Goal: Task Accomplishment & Management: Manage account settings

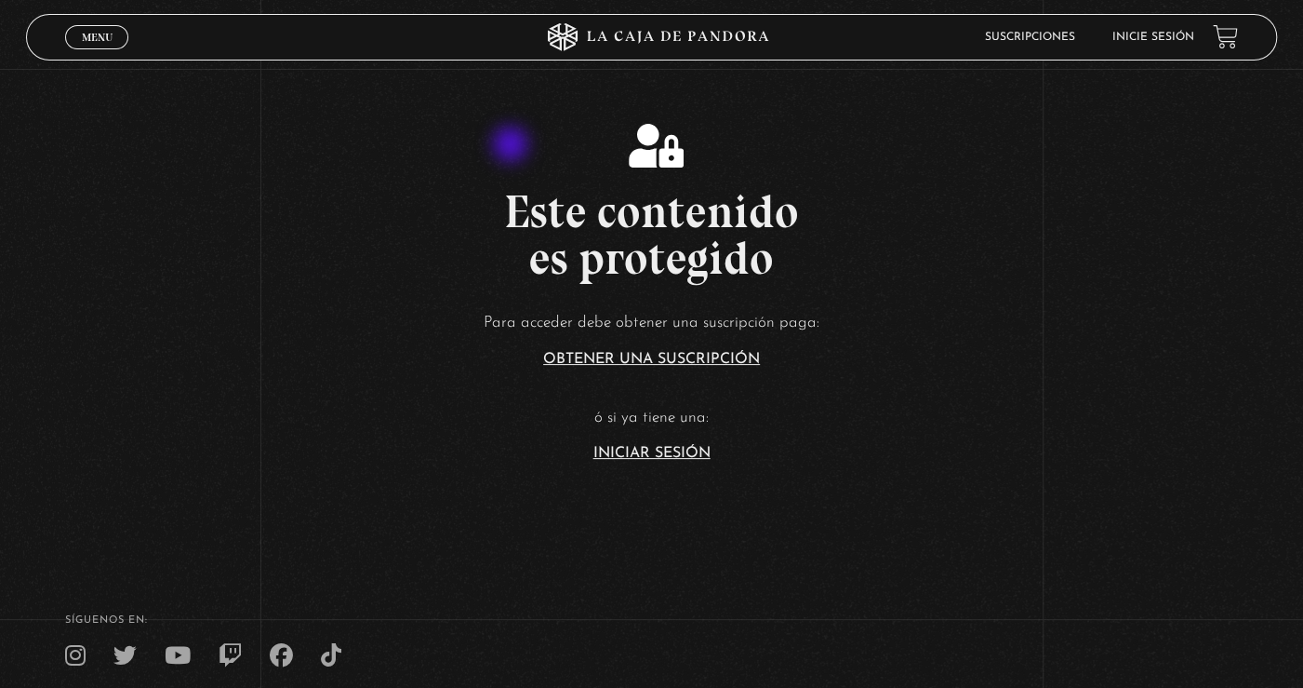
click at [513, 146] on div "Este contenido es protegido Para acceder debe obtener una suscripción paga: Obt…" at bounding box center [651, 292] width 1303 height 337
drag, startPoint x: 463, startPoint y: 379, endPoint x: 412, endPoint y: 314, distance: 82.1
click at [412, 314] on p "Para acceder debe obtener una suscripción paga:" at bounding box center [651, 323] width 1303 height 29
click at [355, 241] on h2 "Este contenido es protegido" at bounding box center [651, 234] width 1303 height 93
click at [901, 130] on div "Este contenido es protegido Para acceder debe obtener una suscripción paga: Obt…" at bounding box center [651, 292] width 1303 height 337
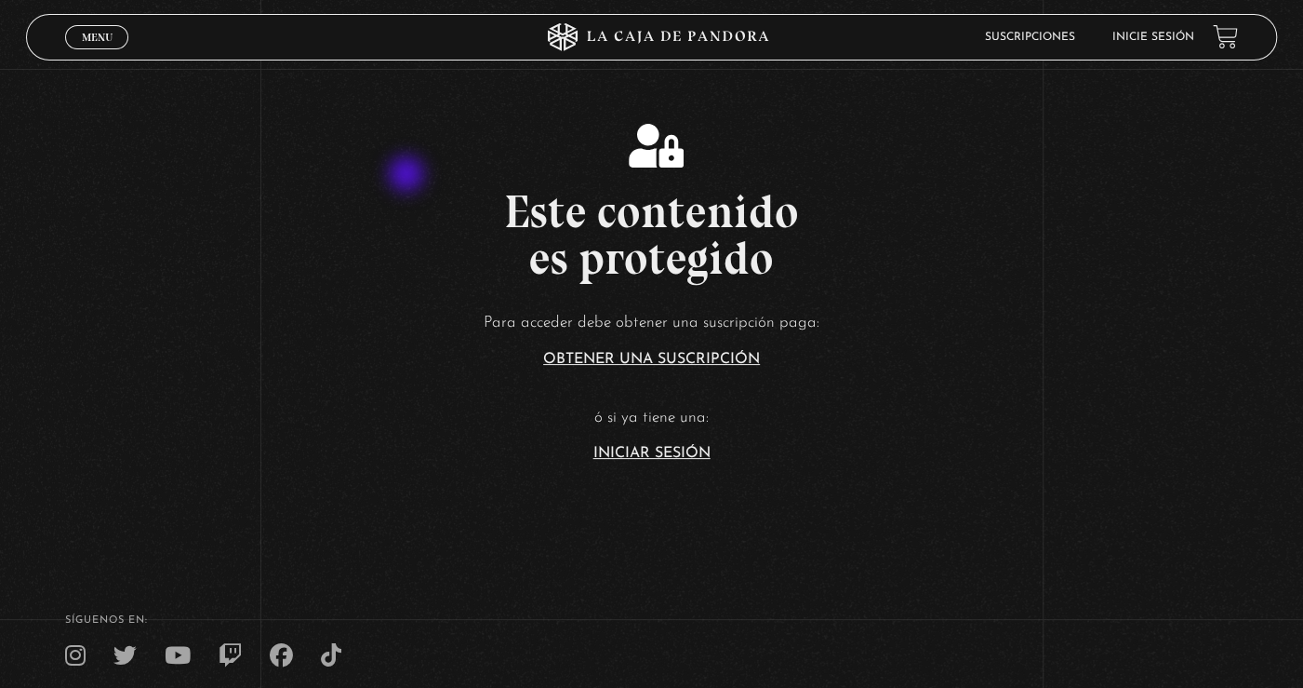
click at [435, 179] on div "Este contenido es protegido Para acceder debe obtener una suscripción paga: Obt…" at bounding box center [651, 292] width 1303 height 337
click at [437, 178] on div "Este contenido es protegido Para acceder debe obtener una suscripción paga: Obt…" at bounding box center [651, 292] width 1303 height 337
click at [662, 458] on link "Iniciar Sesión" at bounding box center [652, 453] width 117 height 15
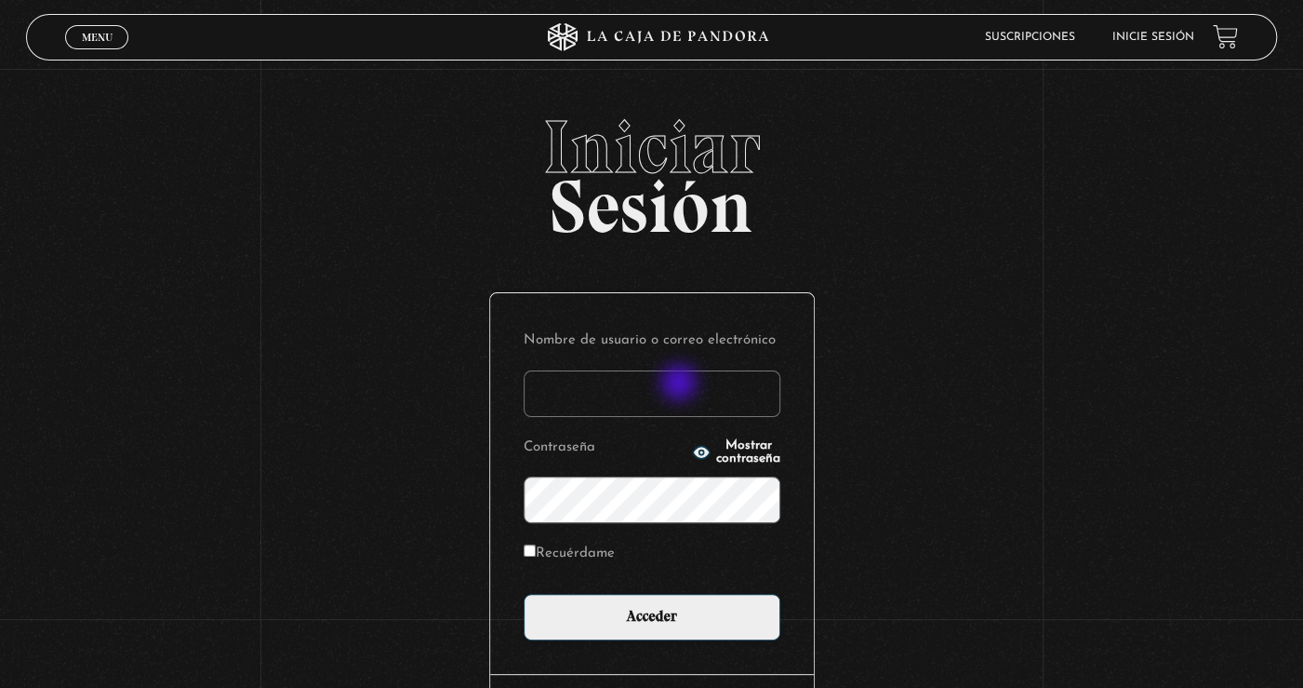
click at [681, 384] on input "Nombre de usuario o correo electrónico" at bounding box center [652, 393] width 257 height 47
type input "ansonymendezsuarez@gmail.com"
click at [694, 587] on form "Nombre de usuario o correo electrónico ansonymendezsuarez@gmail.com Contraseña …" at bounding box center [652, 484] width 257 height 314
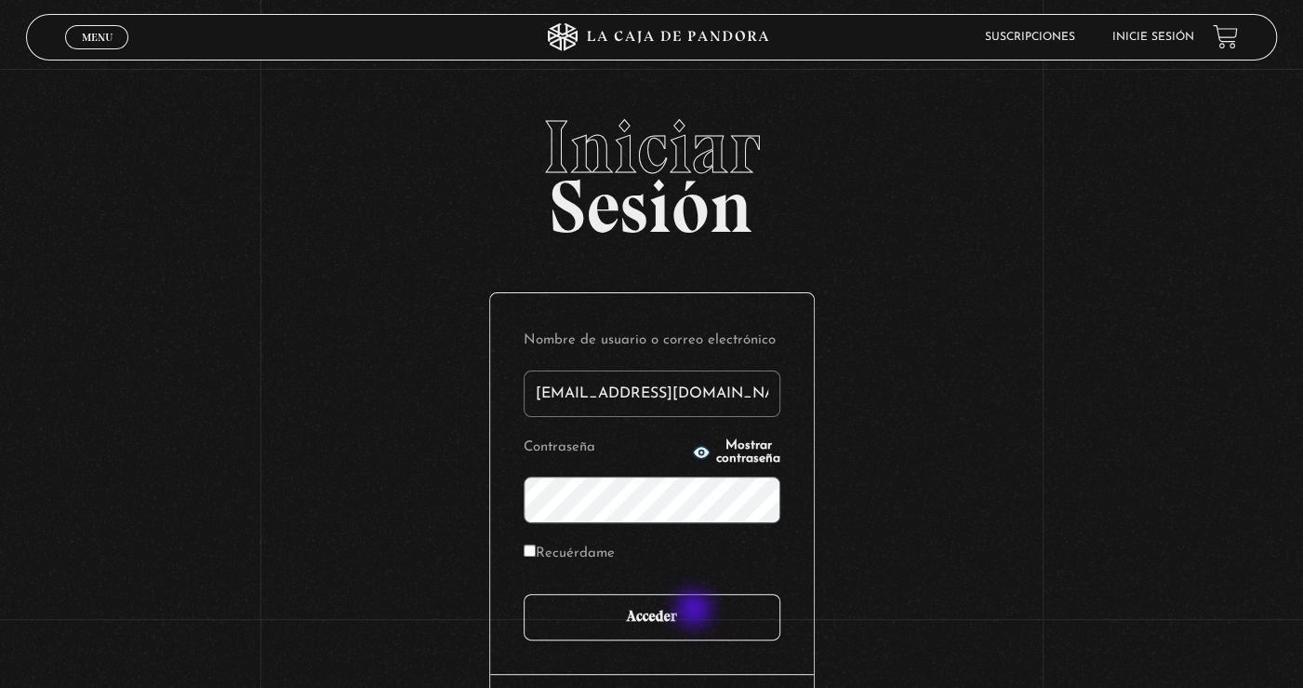
click at [696, 610] on input "Acceder" at bounding box center [652, 617] width 257 height 47
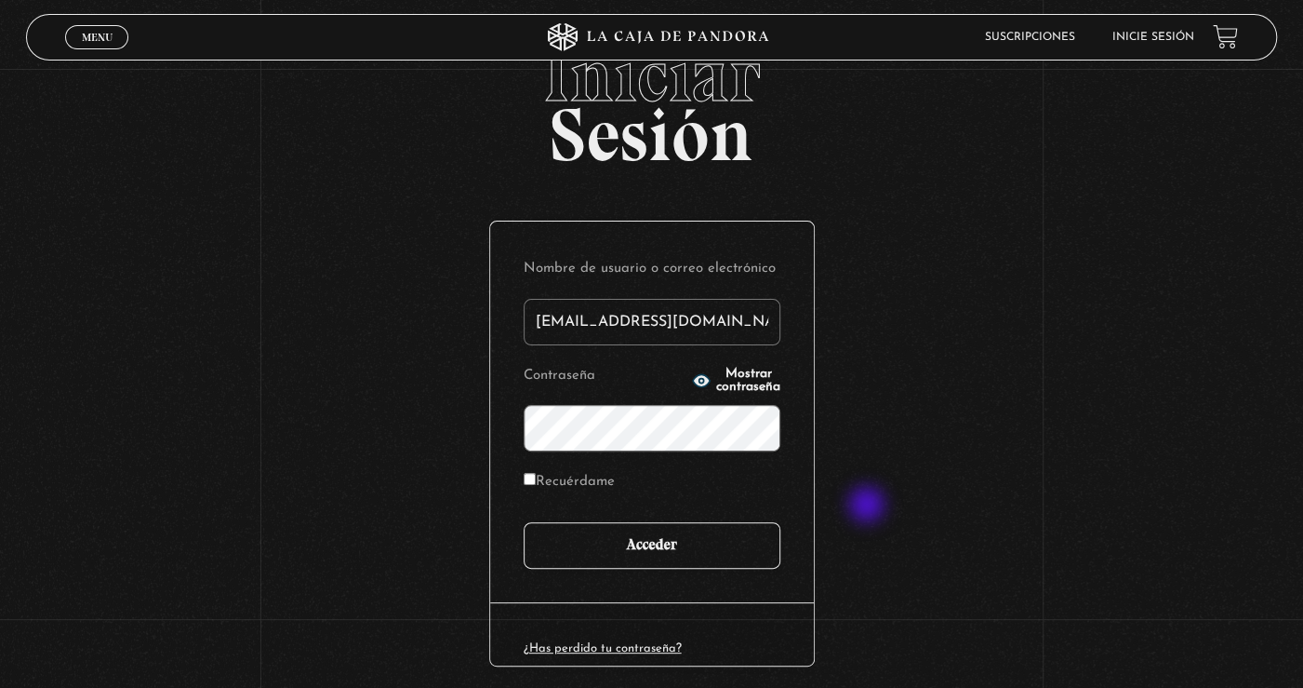
scroll to position [141, 0]
